Goal: Browse casually

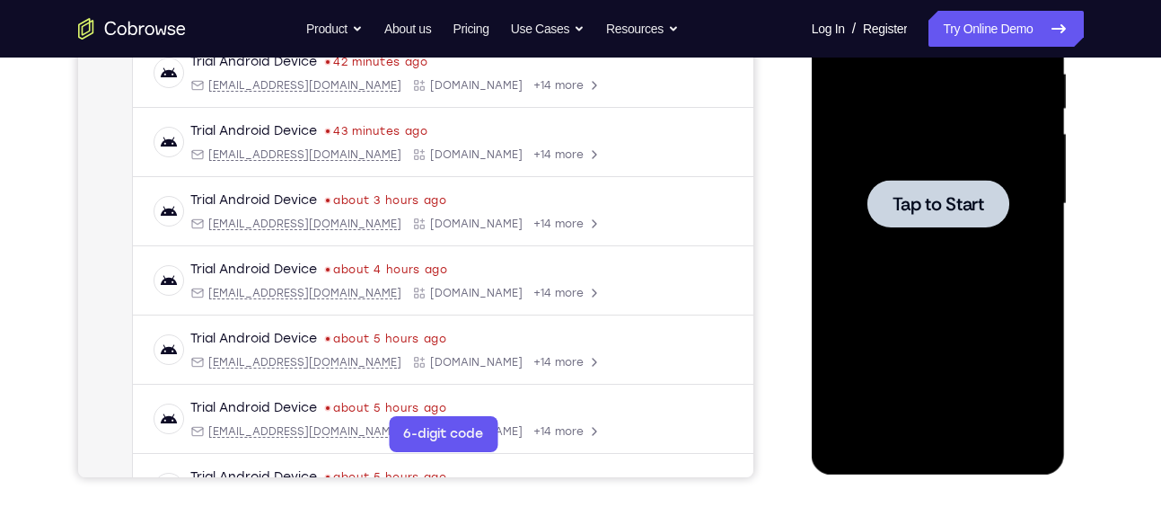
scroll to position [358, 0]
click at [924, 209] on span "Tap to Start" at bounding box center [939, 204] width 92 height 18
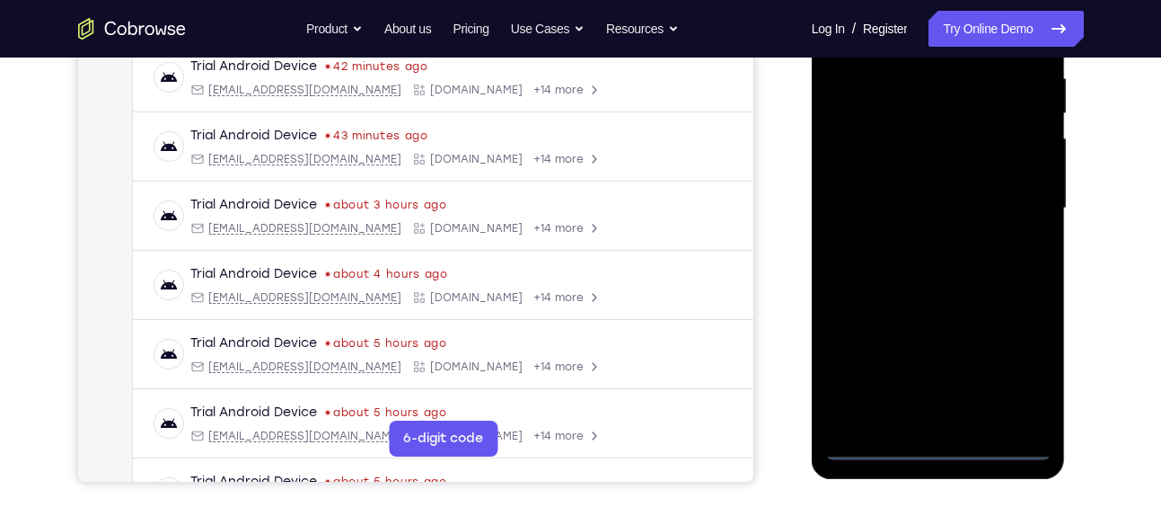
scroll to position [317, 0]
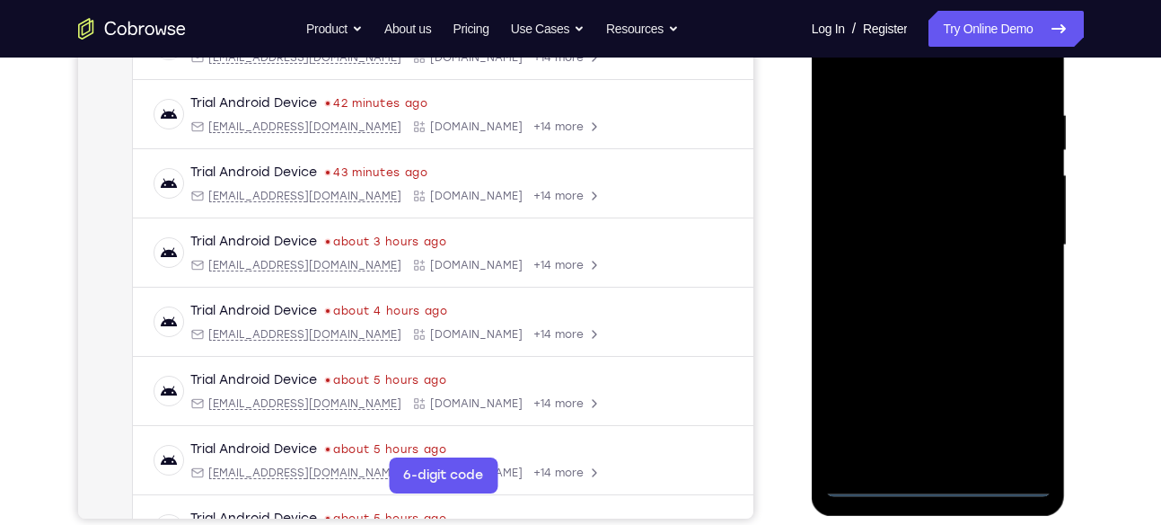
click at [935, 475] on div at bounding box center [939, 245] width 226 height 503
click at [937, 479] on div at bounding box center [939, 245] width 226 height 503
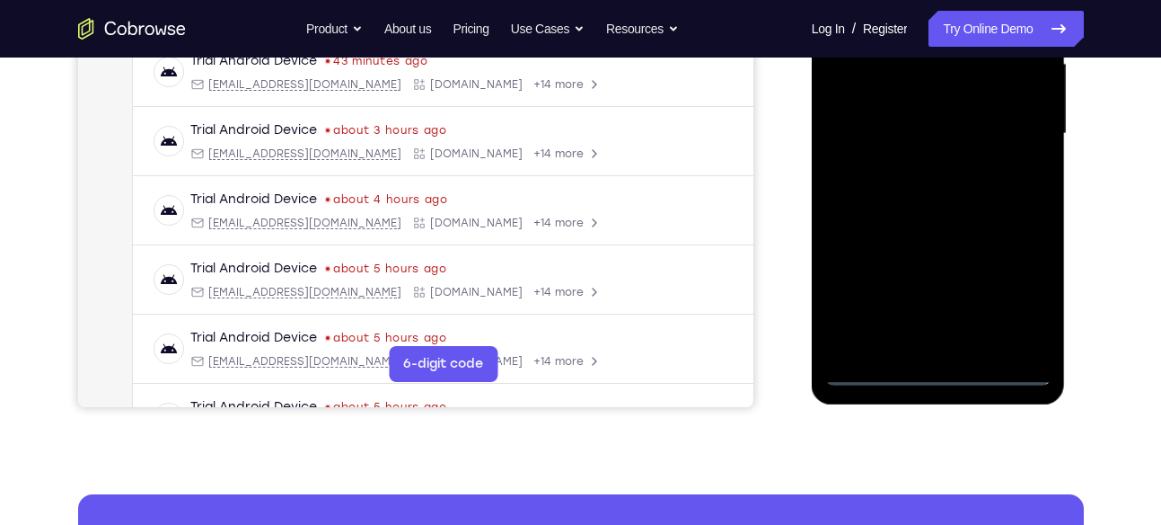
scroll to position [435, 0]
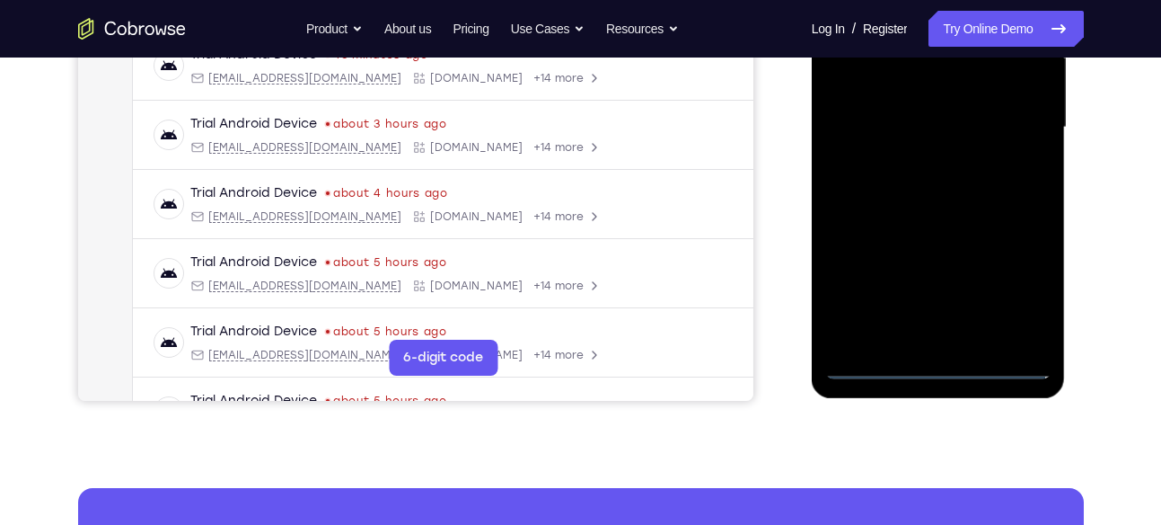
click at [1020, 288] on div at bounding box center [939, 127] width 226 height 503
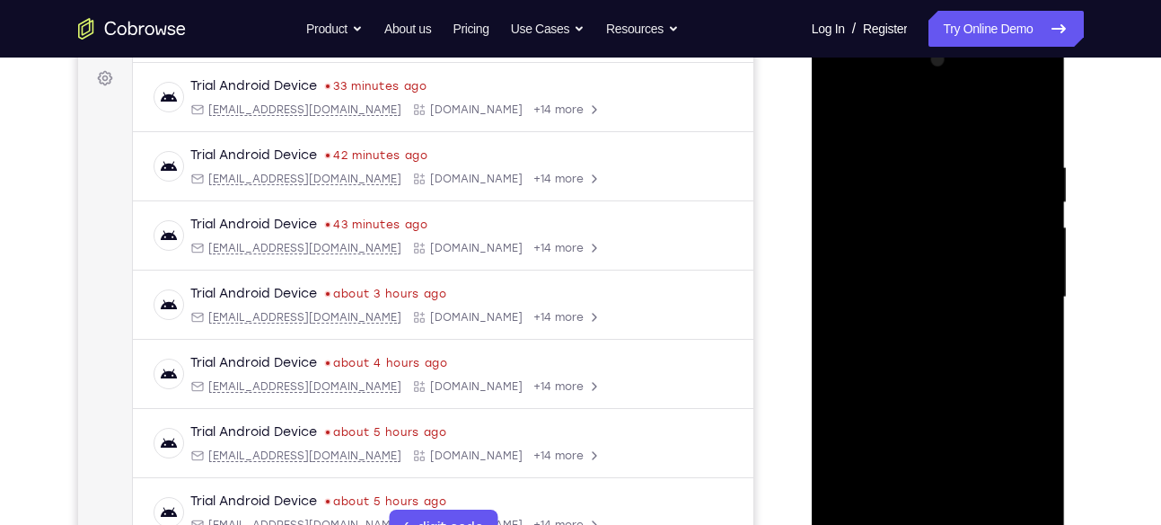
scroll to position [264, 0]
click at [877, 118] on div at bounding box center [939, 298] width 226 height 503
click at [1005, 287] on div at bounding box center [939, 298] width 226 height 503
click at [919, 324] on div at bounding box center [939, 298] width 226 height 503
click at [930, 283] on div at bounding box center [939, 298] width 226 height 503
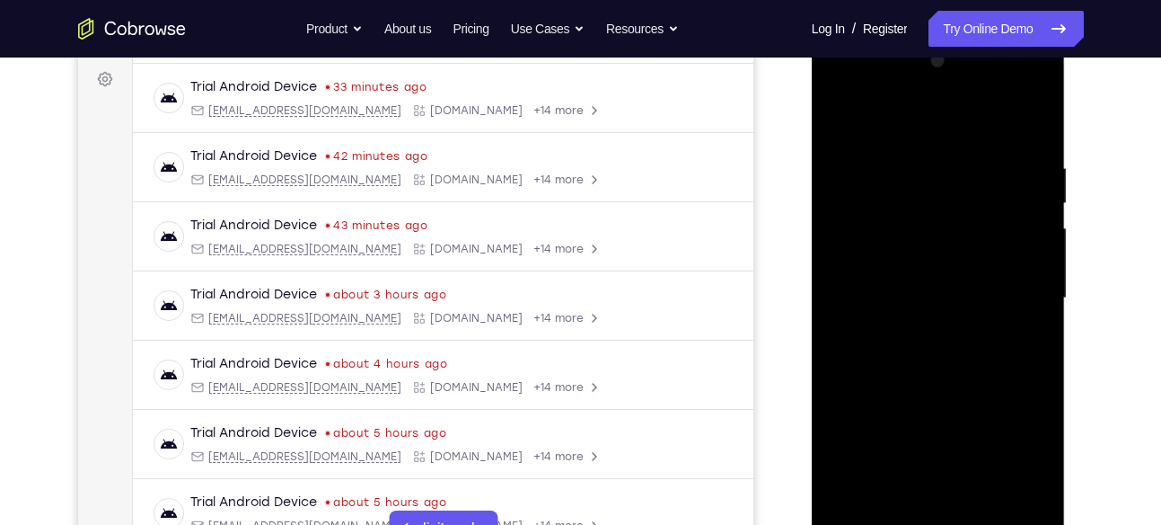
click at [926, 264] on div at bounding box center [939, 298] width 226 height 503
click at [916, 298] on div at bounding box center [939, 298] width 226 height 503
click at [929, 359] on div at bounding box center [939, 298] width 226 height 503
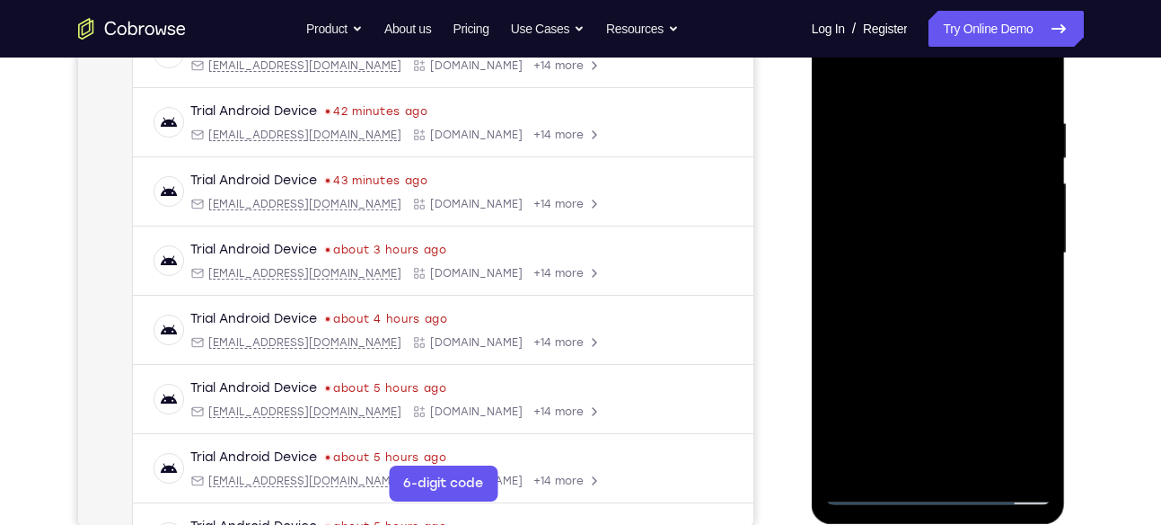
scroll to position [310, 0]
click at [1038, 89] on div at bounding box center [939, 252] width 226 height 503
click at [985, 464] on div at bounding box center [939, 252] width 226 height 503
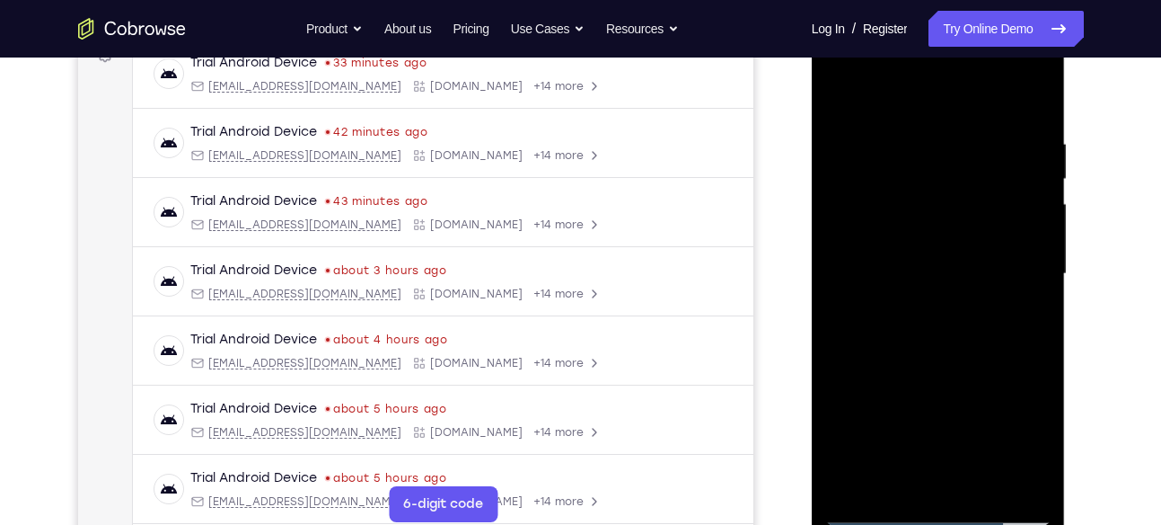
scroll to position [289, 0]
click at [952, 373] on div at bounding box center [939, 273] width 226 height 503
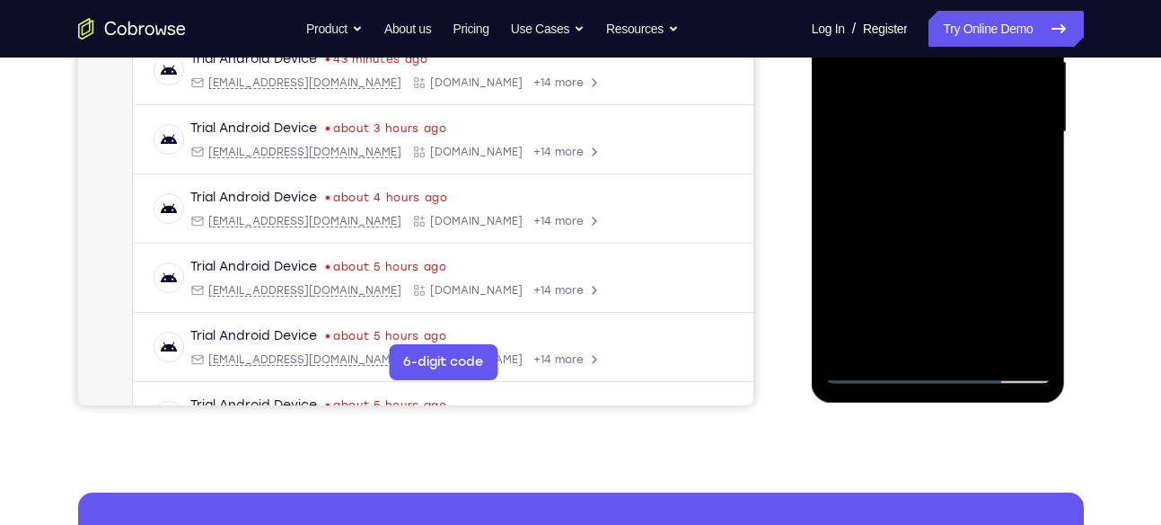
scroll to position [431, 0]
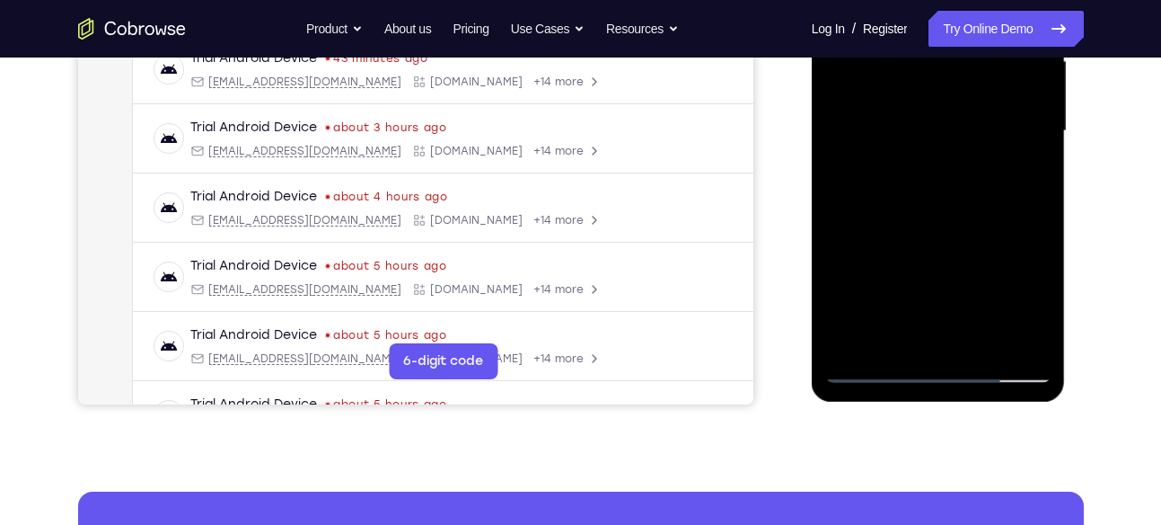
click at [867, 366] on div at bounding box center [939, 131] width 226 height 503
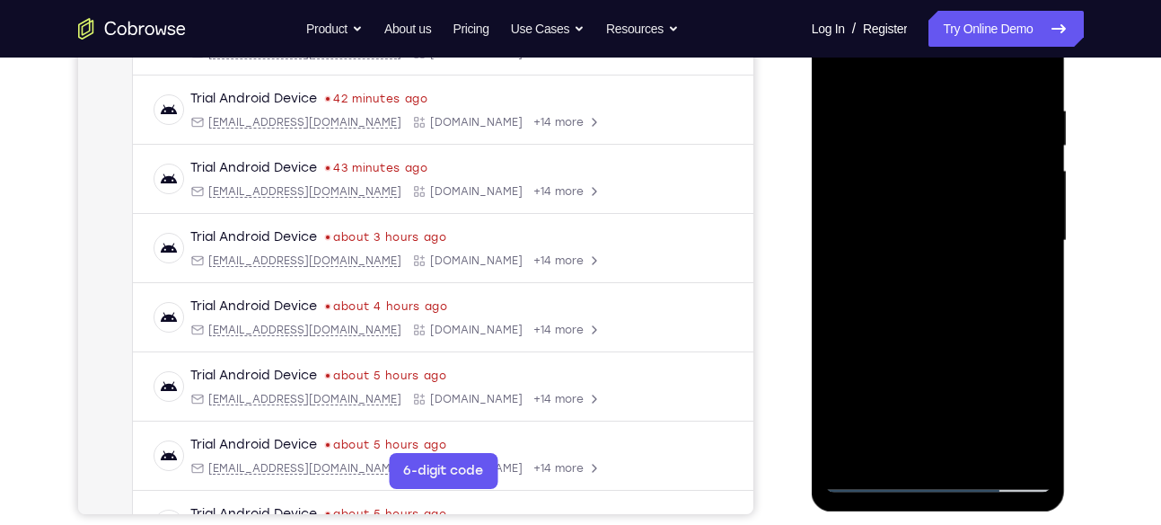
scroll to position [319, 0]
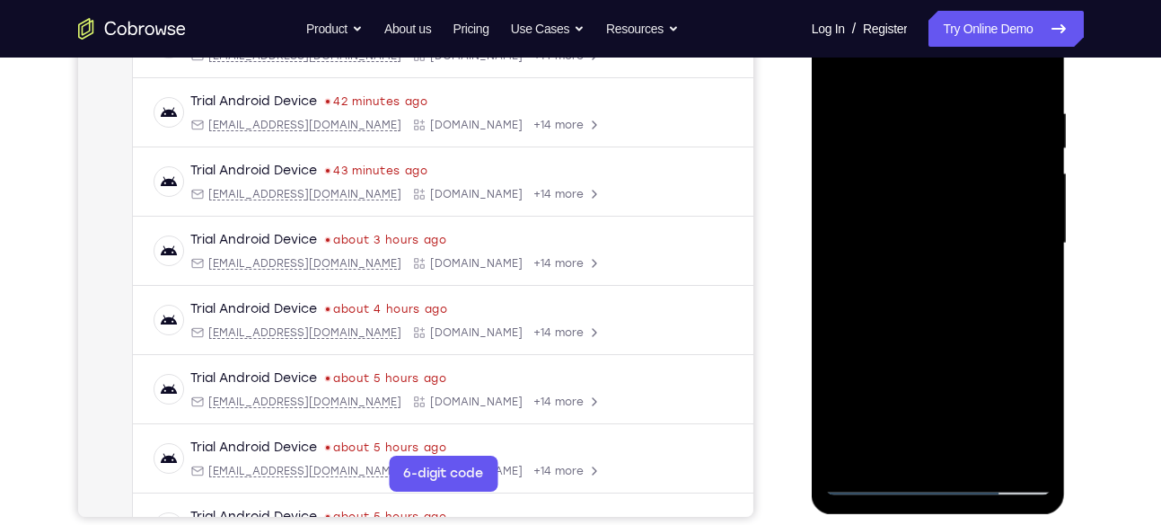
click at [905, 118] on div at bounding box center [939, 243] width 226 height 503
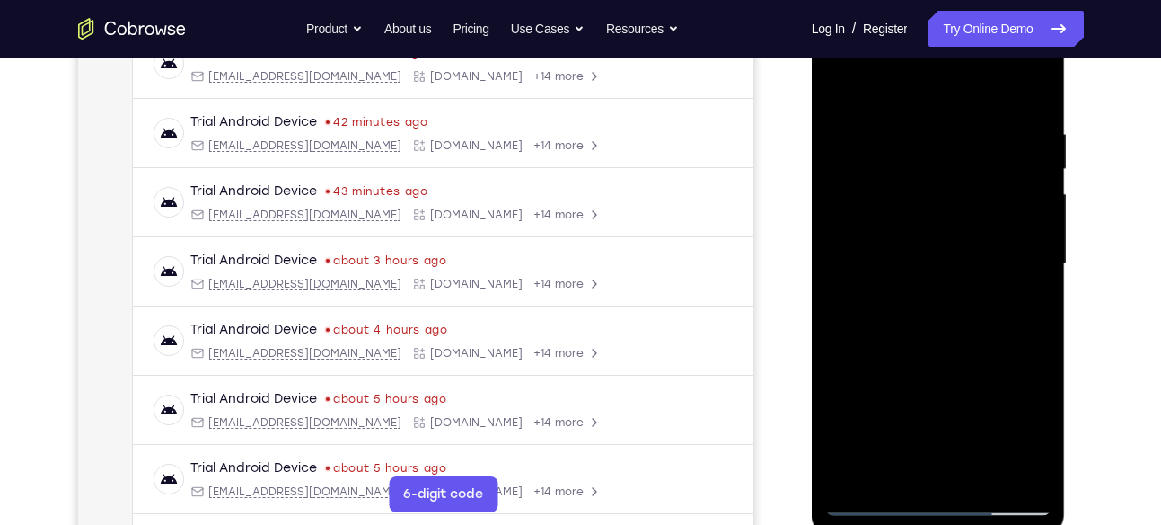
scroll to position [330, 0]
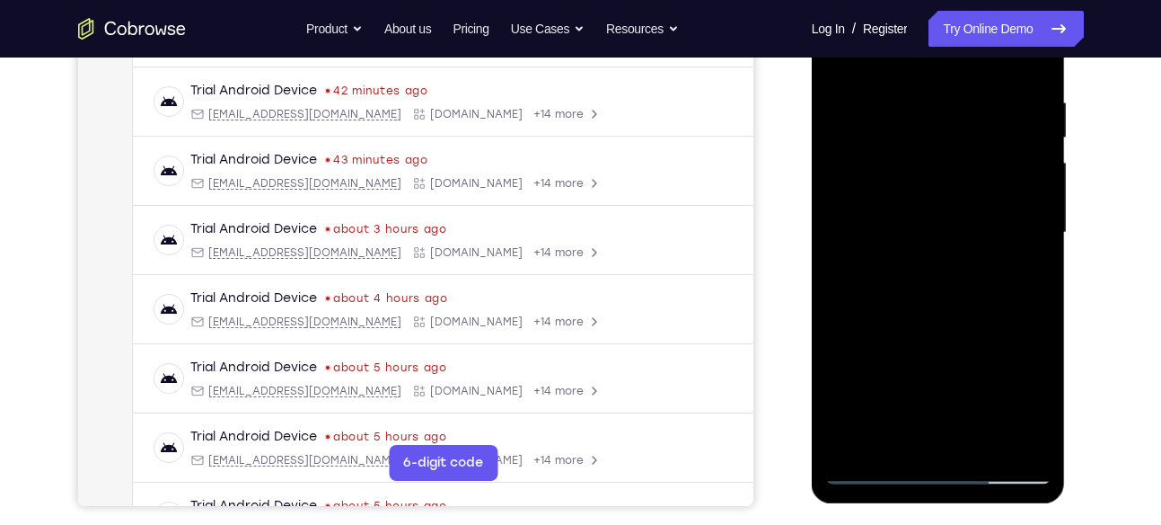
click at [1037, 62] on div at bounding box center [939, 232] width 226 height 503
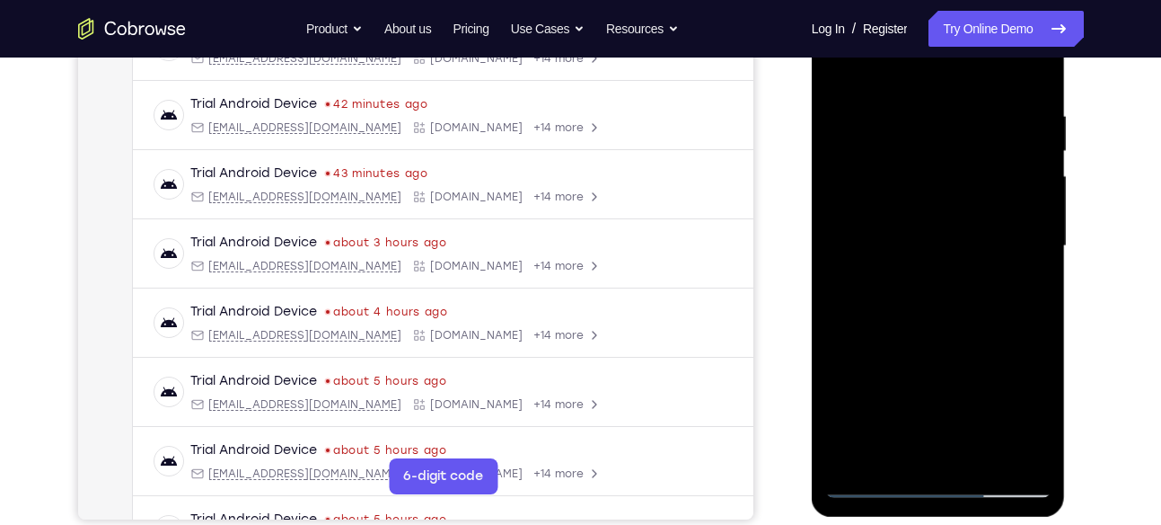
scroll to position [331, 0]
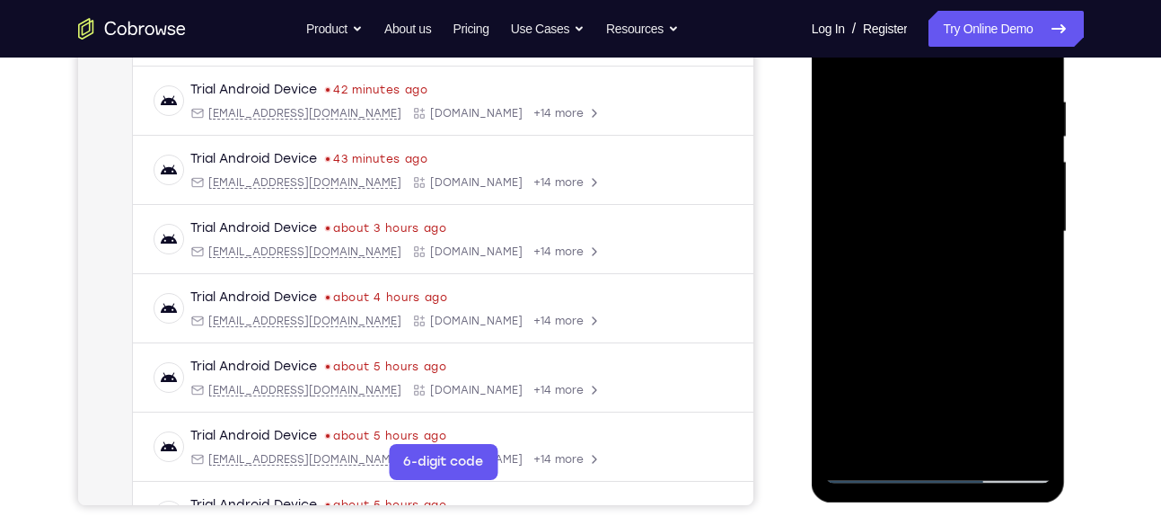
drag, startPoint x: 955, startPoint y: 339, endPoint x: 958, endPoint y: 145, distance: 194.1
click at [958, 145] on div at bounding box center [939, 231] width 226 height 503
drag, startPoint x: 939, startPoint y: 384, endPoint x: 958, endPoint y: 92, distance: 293.5
click at [958, 92] on div at bounding box center [939, 231] width 226 height 503
drag, startPoint x: 955, startPoint y: 333, endPoint x: 964, endPoint y: 83, distance: 250.8
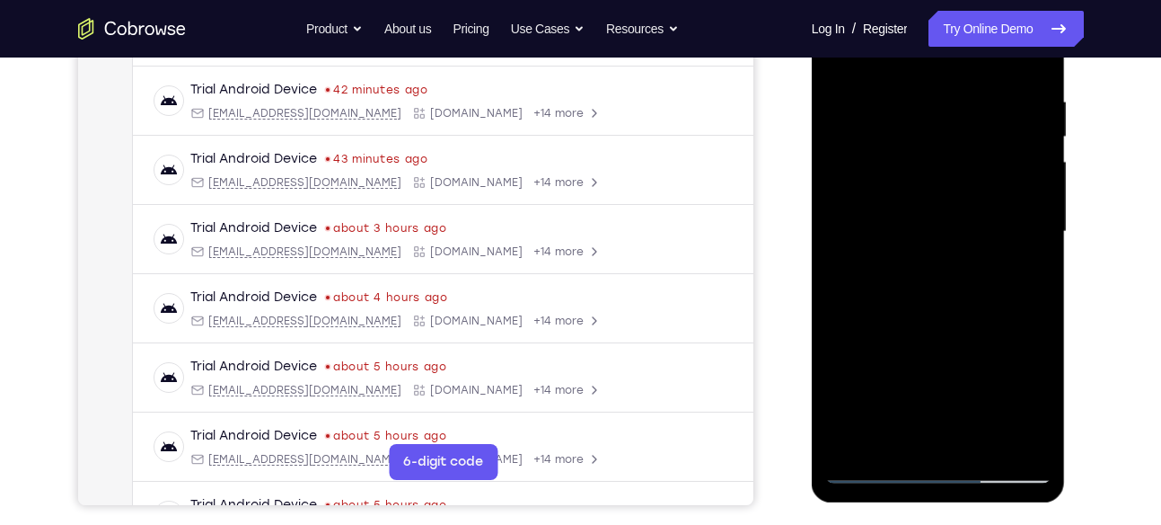
click at [964, 83] on div at bounding box center [939, 231] width 226 height 503
drag, startPoint x: 940, startPoint y: 328, endPoint x: 946, endPoint y: 76, distance: 251.6
click at [946, 76] on div at bounding box center [939, 231] width 226 height 503
drag, startPoint x: 953, startPoint y: 324, endPoint x: 964, endPoint y: 144, distance: 180.9
click at [964, 144] on div at bounding box center [939, 231] width 226 height 503
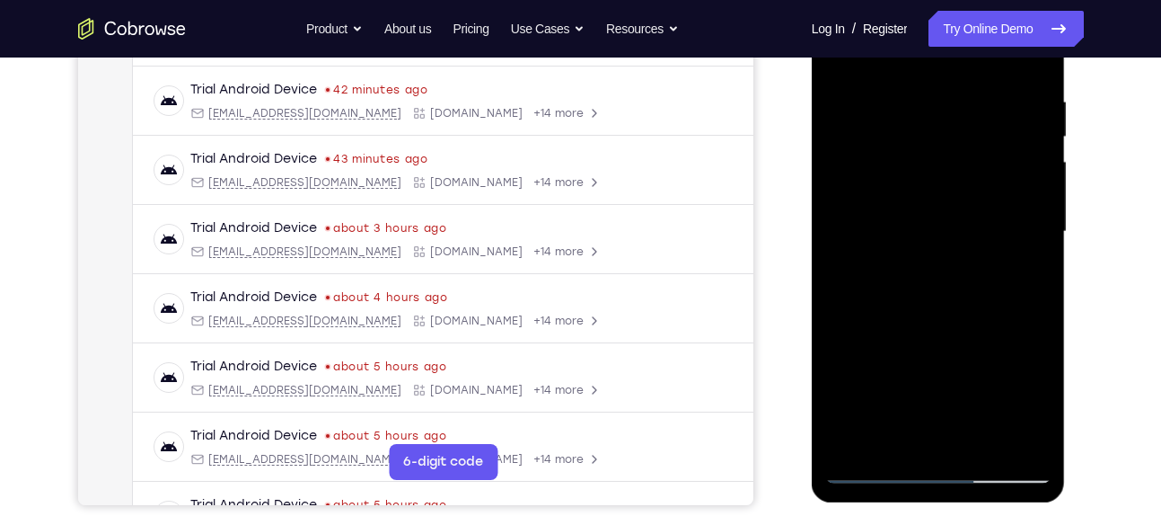
click at [976, 441] on div at bounding box center [939, 231] width 226 height 503
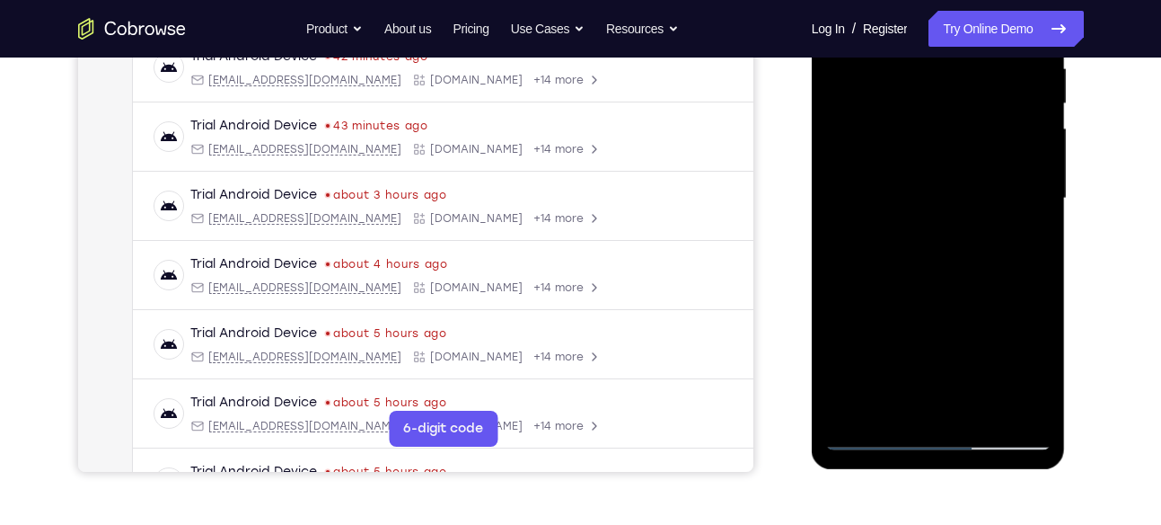
scroll to position [369, 0]
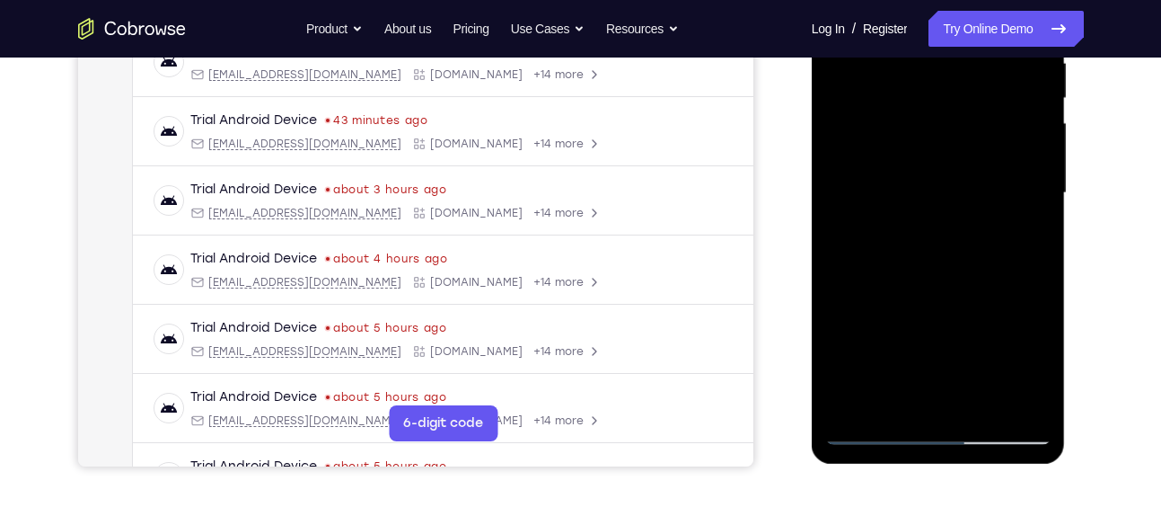
drag, startPoint x: 967, startPoint y: 327, endPoint x: 934, endPoint y: 195, distance: 135.9
click at [934, 195] on div at bounding box center [939, 193] width 226 height 503
drag, startPoint x: 958, startPoint y: 307, endPoint x: 948, endPoint y: 156, distance: 151.3
click at [948, 156] on div at bounding box center [939, 193] width 226 height 503
drag, startPoint x: 909, startPoint y: 384, endPoint x: 909, endPoint y: 236, distance: 147.3
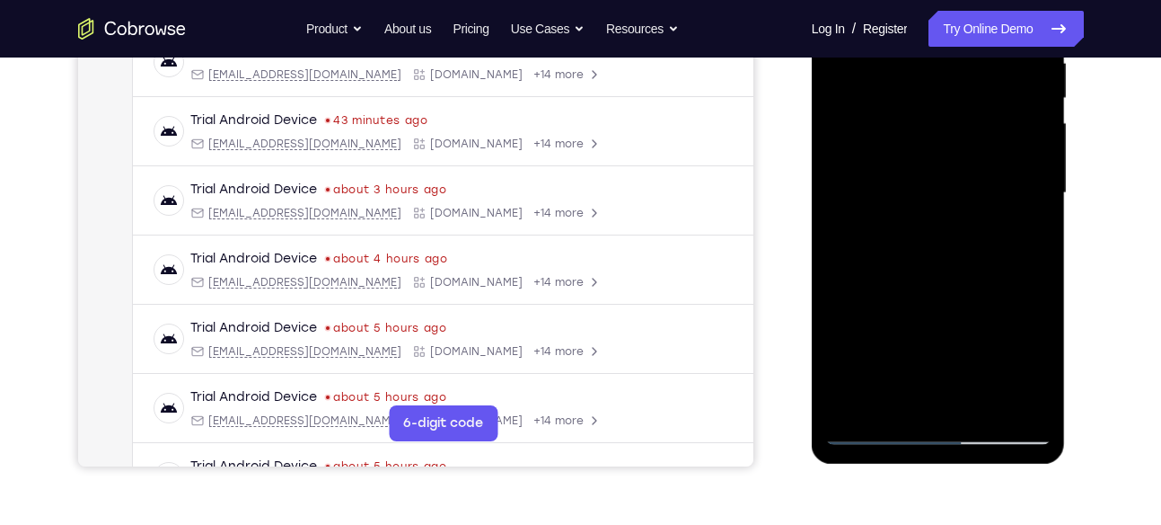
click at [909, 236] on div at bounding box center [939, 193] width 226 height 503
drag, startPoint x: 933, startPoint y: 381, endPoint x: 920, endPoint y: 261, distance: 120.2
click at [920, 261] on div at bounding box center [939, 193] width 226 height 503
drag, startPoint x: 935, startPoint y: 354, endPoint x: 928, endPoint y: 233, distance: 121.5
click at [928, 233] on div at bounding box center [939, 193] width 226 height 503
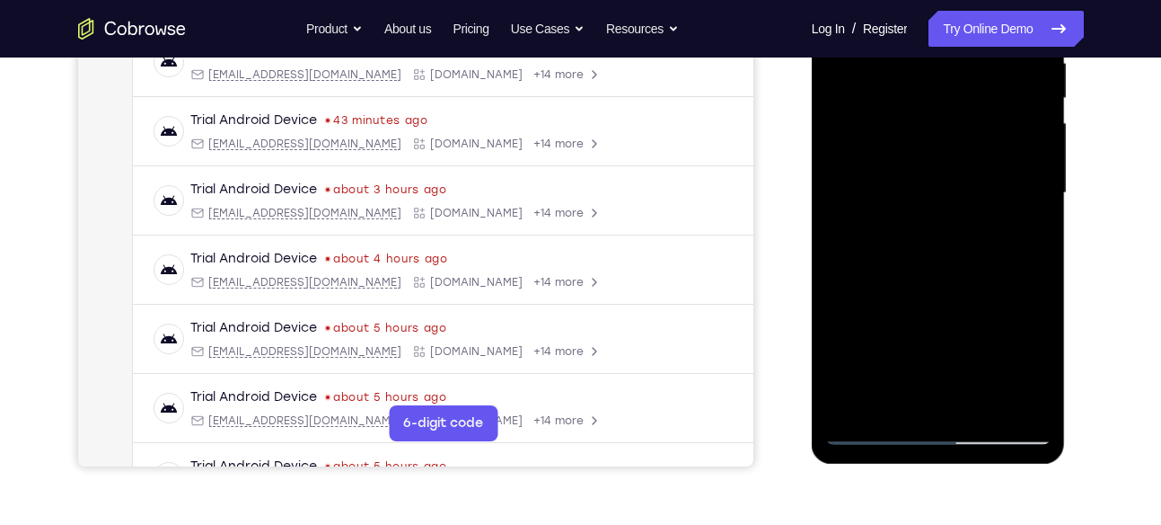
drag, startPoint x: 947, startPoint y: 357, endPoint x: 931, endPoint y: 210, distance: 147.3
click at [931, 210] on div at bounding box center [939, 193] width 226 height 503
drag, startPoint x: 938, startPoint y: 360, endPoint x: 931, endPoint y: 231, distance: 129.6
click at [931, 231] on div at bounding box center [939, 193] width 226 height 503
click at [874, 427] on div at bounding box center [939, 193] width 226 height 503
